Goal: Task Accomplishment & Management: Use online tool/utility

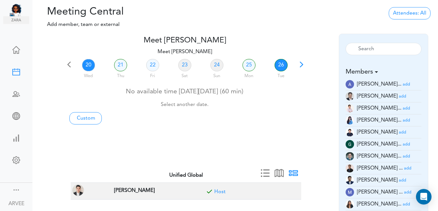
click at [280, 65] on link "26" at bounding box center [281, 65] width 13 height 12
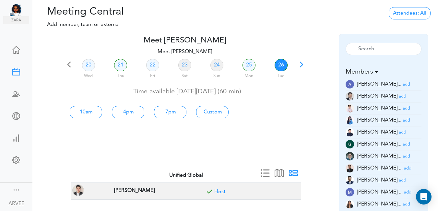
click at [280, 64] on link "26" at bounding box center [281, 65] width 13 height 12
click at [126, 111] on link "4pm" at bounding box center [128, 112] width 32 height 12
type input "Meet [PERSON_NAME]"
type input "[URL][DOMAIN_NAME][SECURITY_DATA]"
type input "[DATE]T16:00"
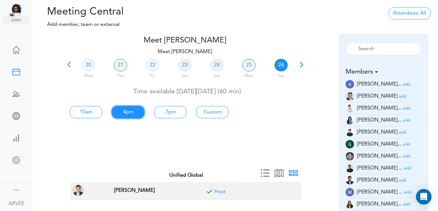
type input "[DATE]T17:00"
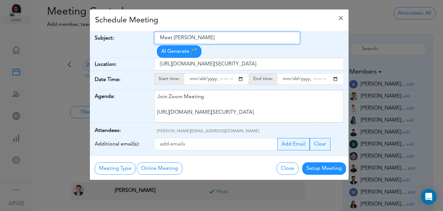
drag, startPoint x: 161, startPoint y: 40, endPoint x: 227, endPoint y: 38, distance: 66.2
click at [227, 38] on input "Meet [PERSON_NAME]" at bounding box center [227, 38] width 146 height 12
paste input "[PERSON_NAME] x Alpha B Group - Tax Planning Services"
type input "[PERSON_NAME] x Alpha B Group - Tax Planning Services"
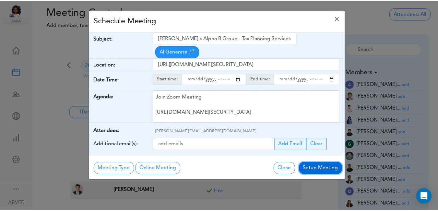
scroll to position [0, 0]
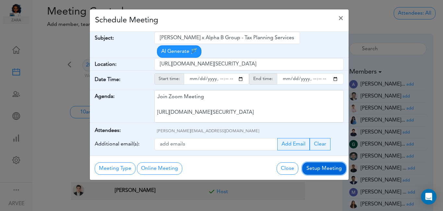
click at [324, 163] on button "Setup Meeting" at bounding box center [324, 169] width 44 height 12
